Goal: Book appointment/travel/reservation

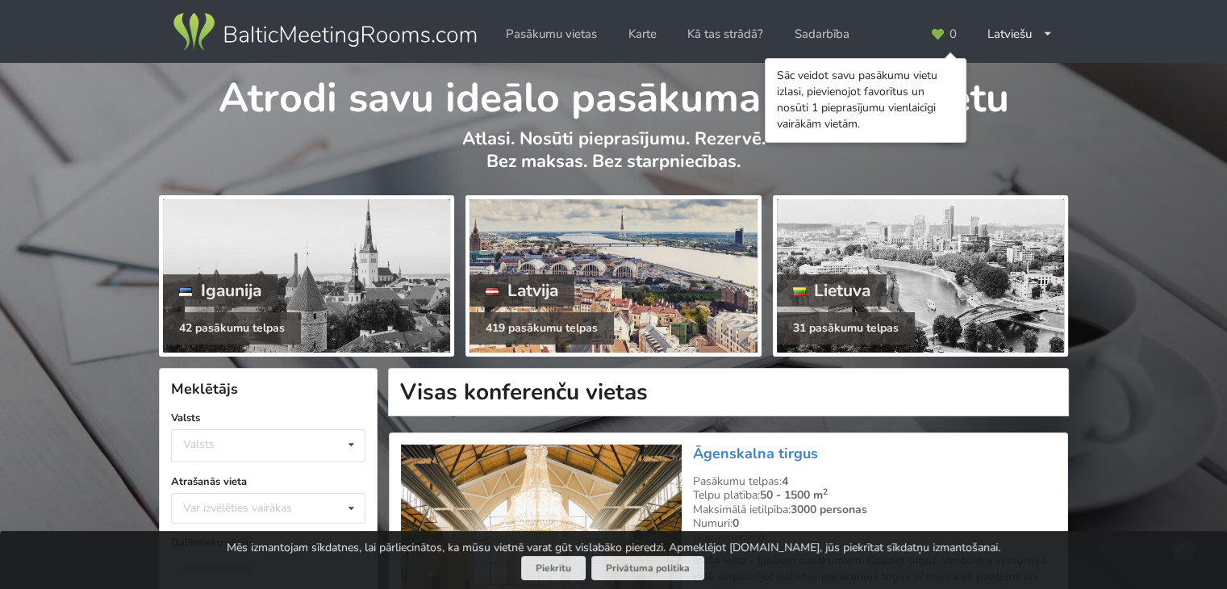
click at [515, 285] on div "Latvija" at bounding box center [522, 290] width 105 height 32
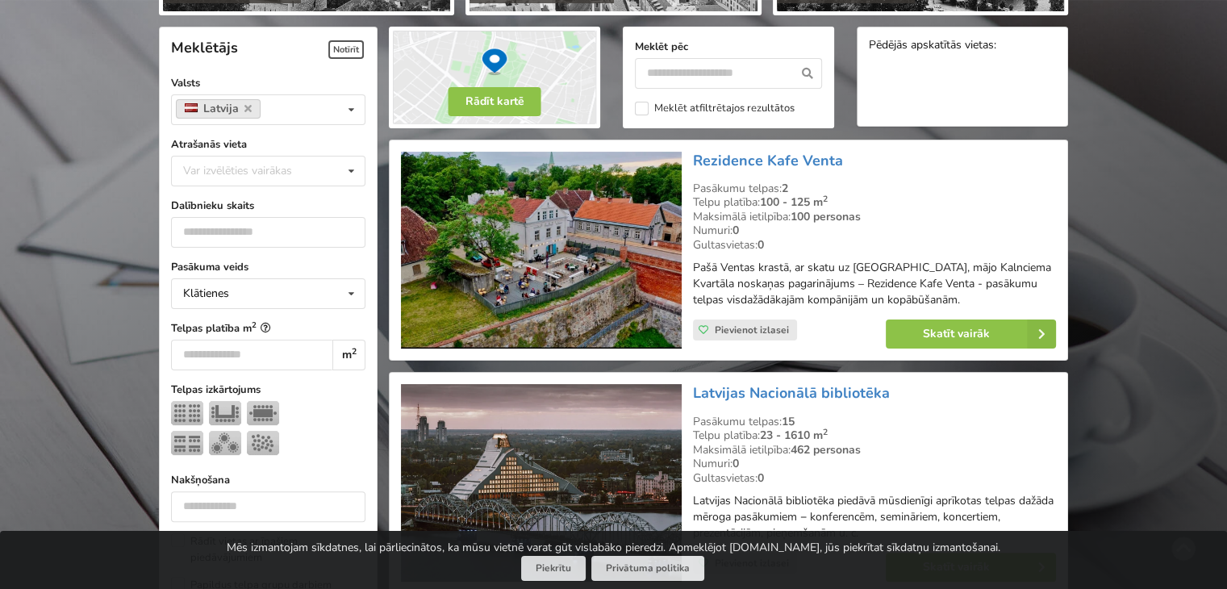
scroll to position [323, 0]
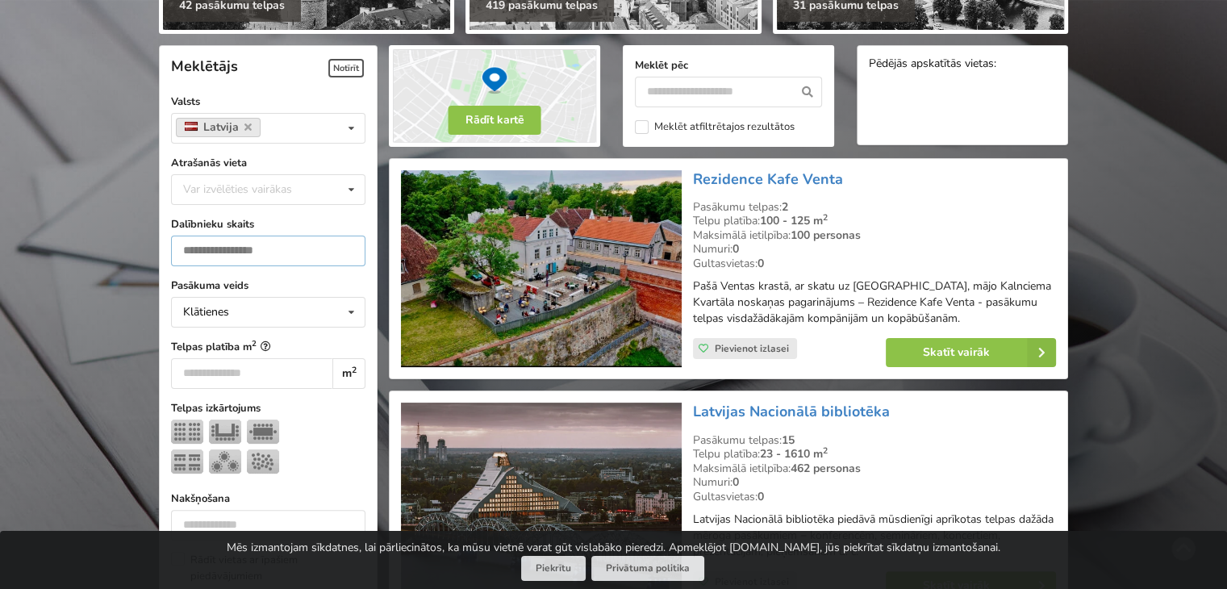
click at [347, 254] on input "*" at bounding box center [268, 251] width 194 height 31
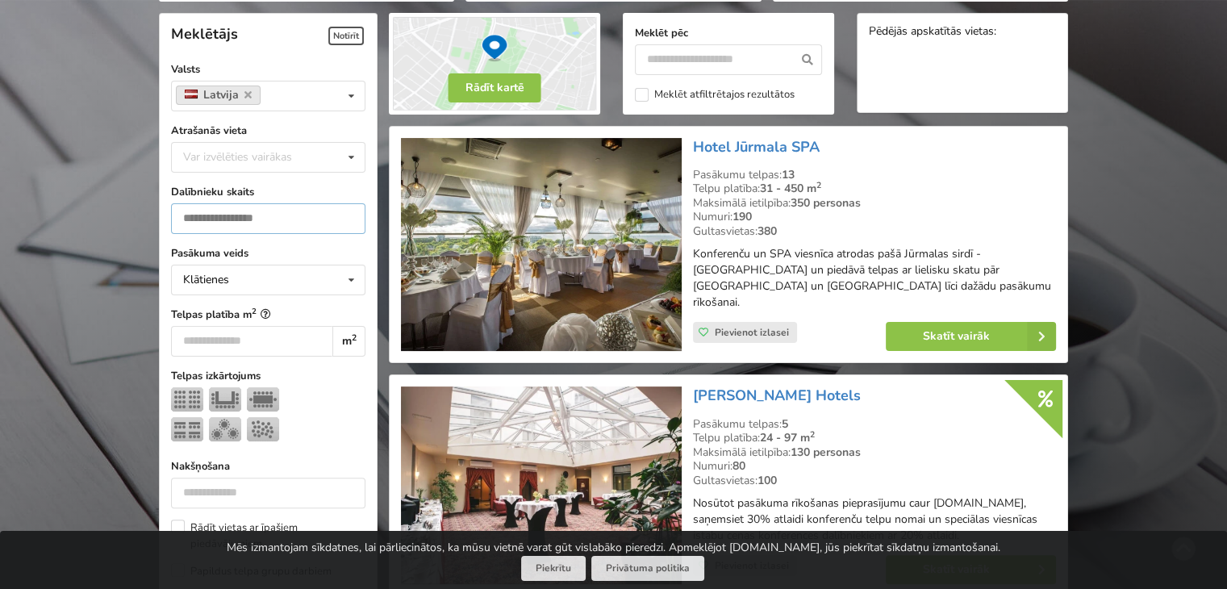
scroll to position [361, 0]
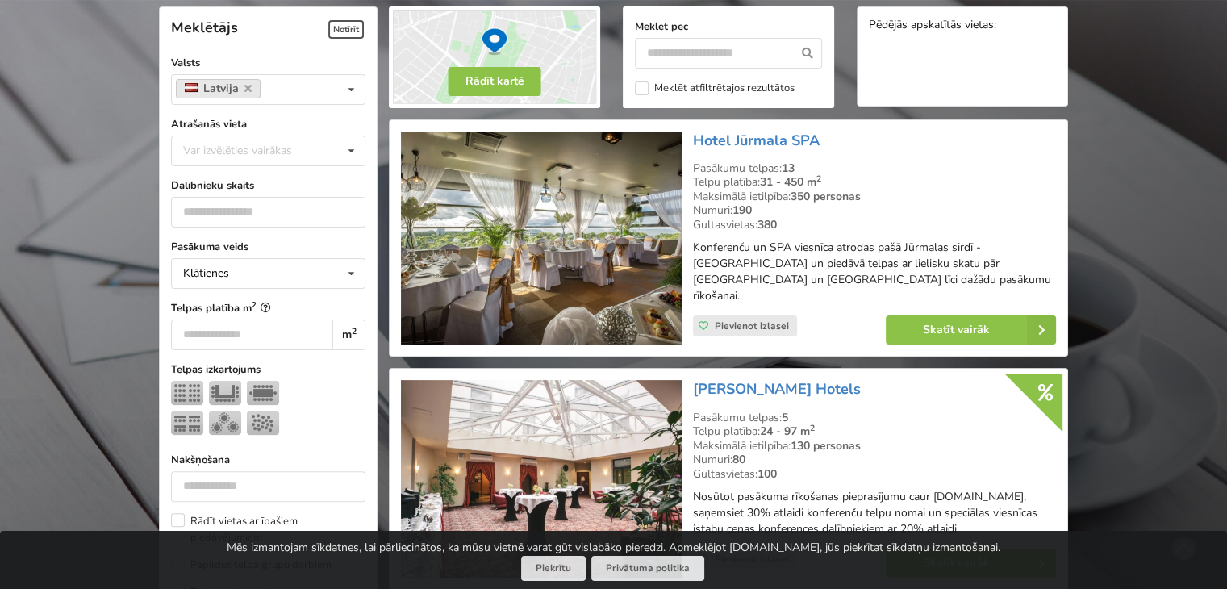
click at [347, 254] on div "Pasākuma veids Klātienes Klātienes Tiešsaistes Klātienes ar tiešraidi" at bounding box center [268, 264] width 194 height 50
click at [352, 219] on input "*" at bounding box center [268, 212] width 194 height 31
click at [350, 214] on input "*" at bounding box center [268, 212] width 194 height 31
click at [348, 213] on input "*" at bounding box center [268, 212] width 194 height 31
type input "*"
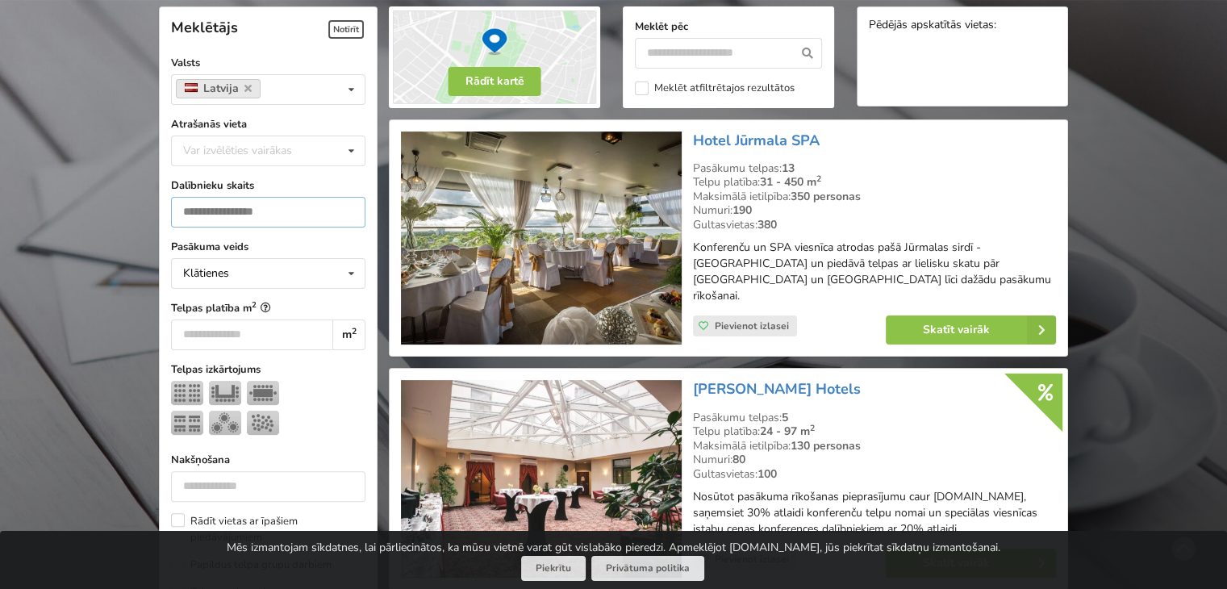
click at [348, 211] on input "*" at bounding box center [268, 212] width 194 height 31
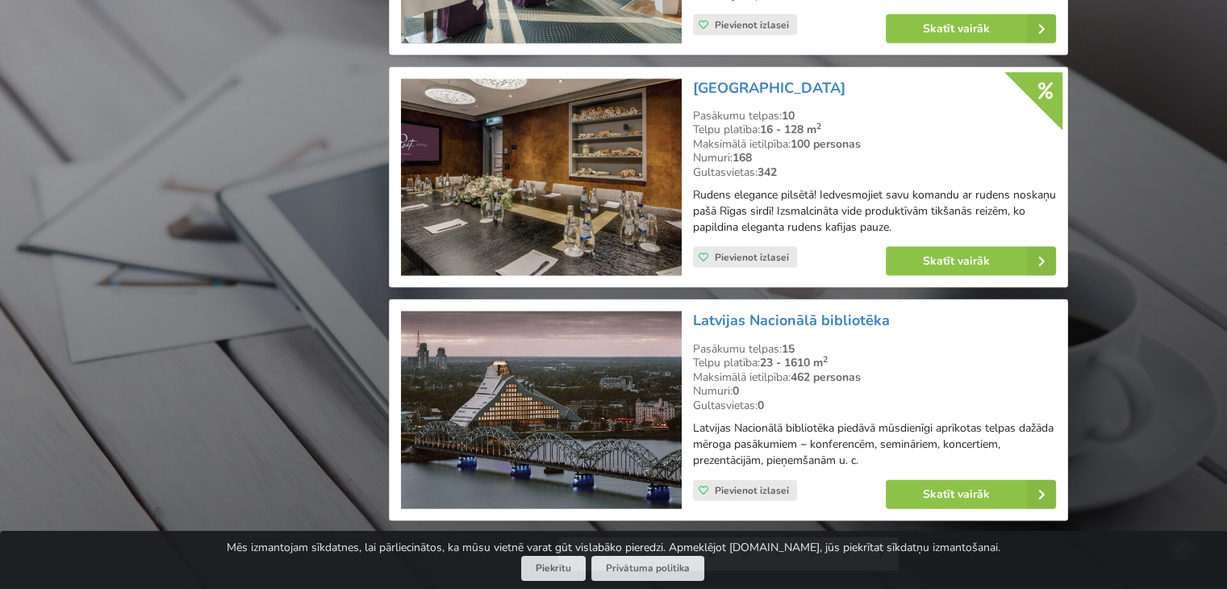
scroll to position [3750, 0]
